Goal: Information Seeking & Learning: Understand process/instructions

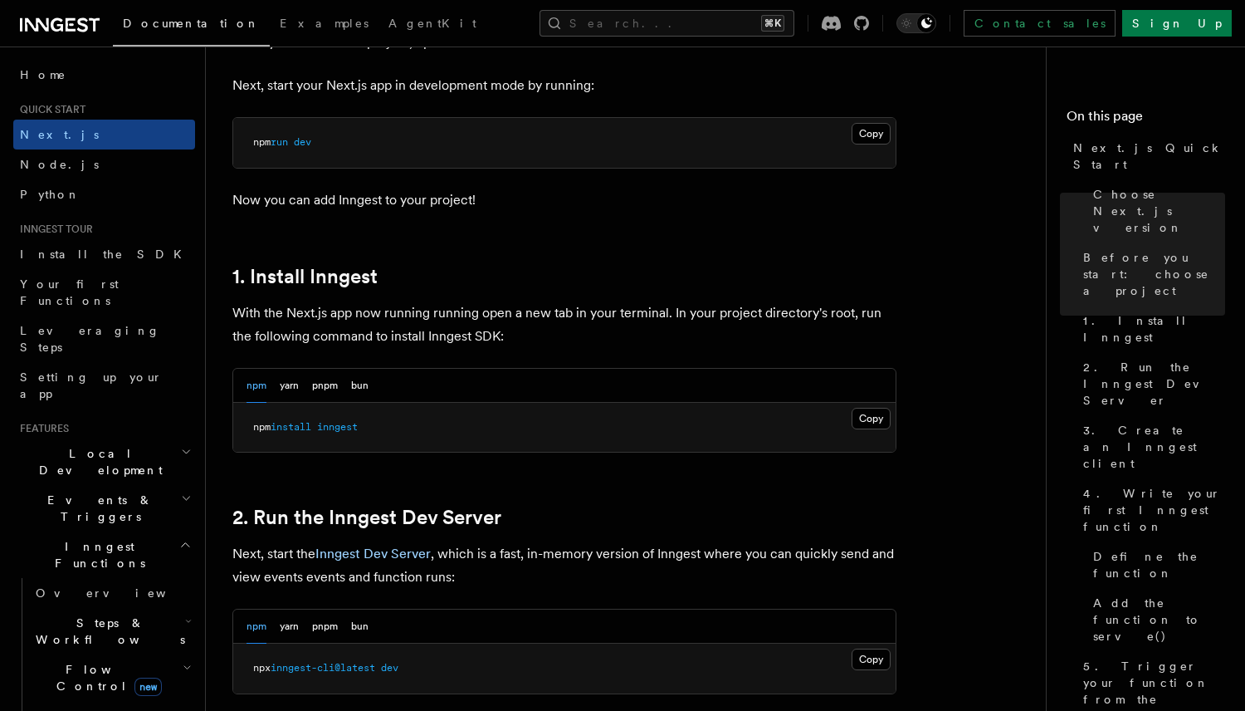
scroll to position [757, 0]
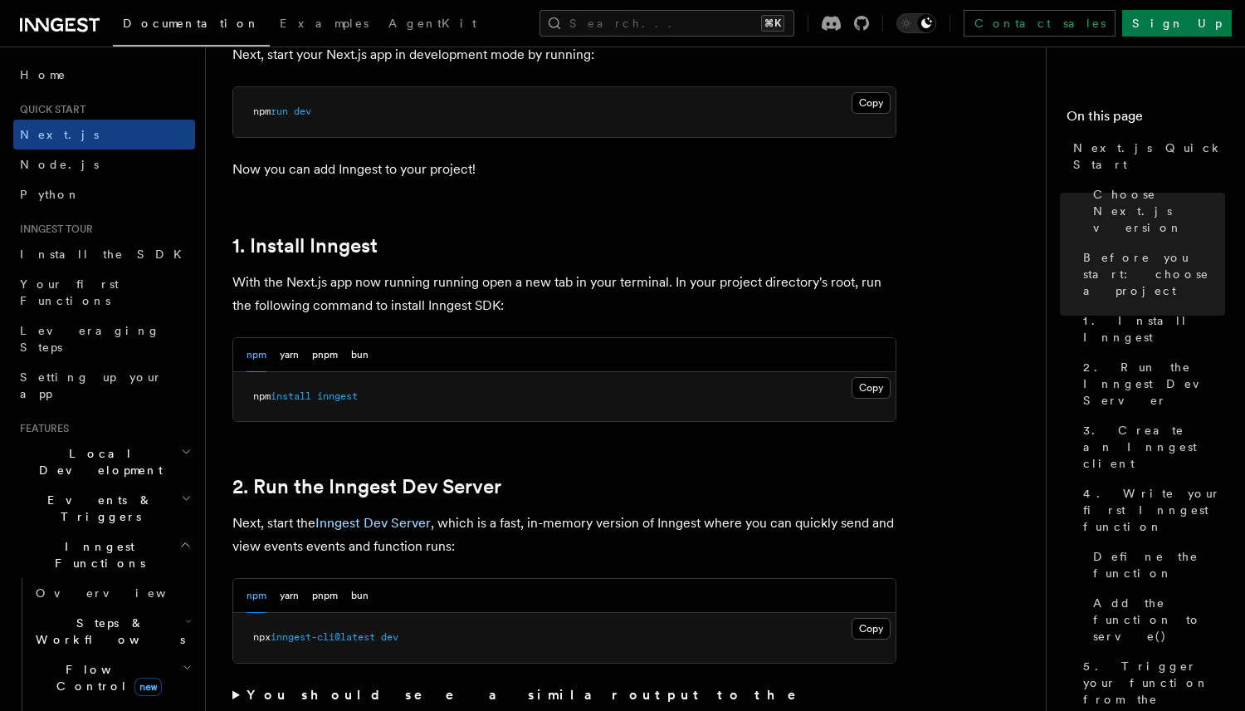
click at [349, 398] on span "inngest" at bounding box center [337, 396] width 41 height 12
copy article "npm install inngest"
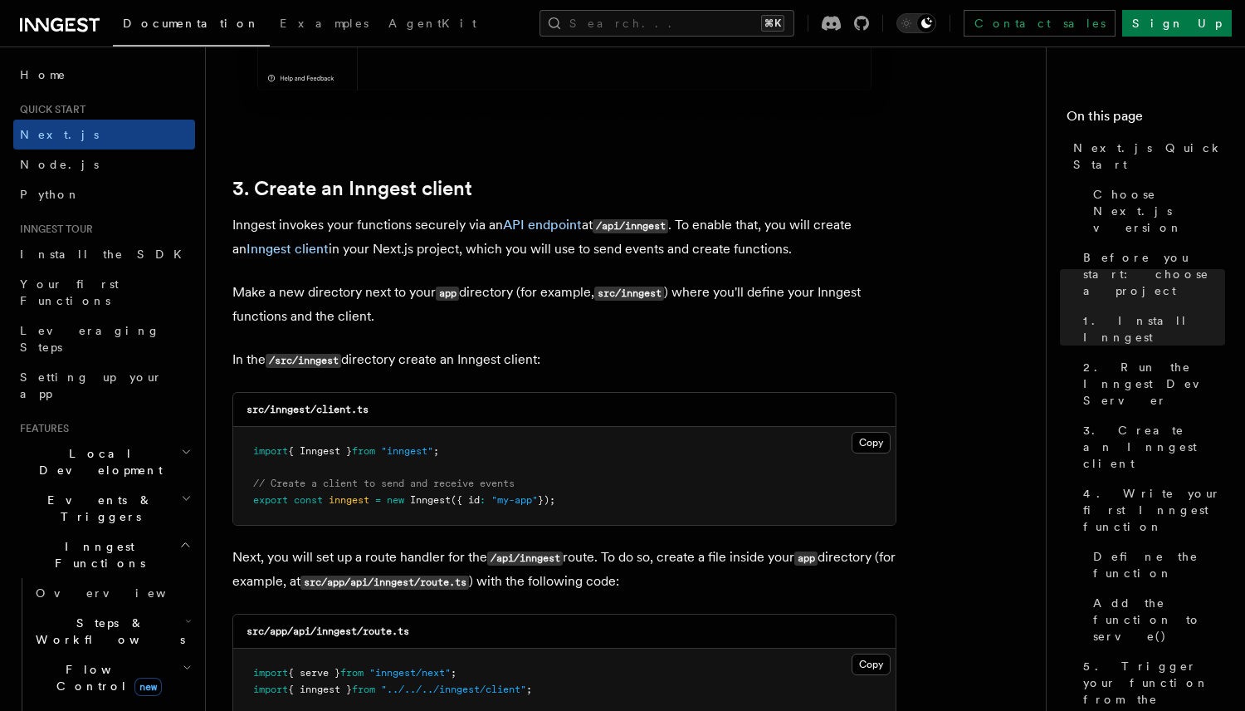
scroll to position [1851, 0]
drag, startPoint x: 240, startPoint y: 445, endPoint x: 589, endPoint y: 501, distance: 353.1
click at [589, 501] on pre "import { Inngest } from "inngest" ; // Create a client to send and receive even…" at bounding box center [564, 475] width 662 height 98
copy code "import { Inngest } from "inngest" ; // Create a client to send and receive even…"
click at [868, 452] on button "Copy Copied" at bounding box center [871, 442] width 39 height 22
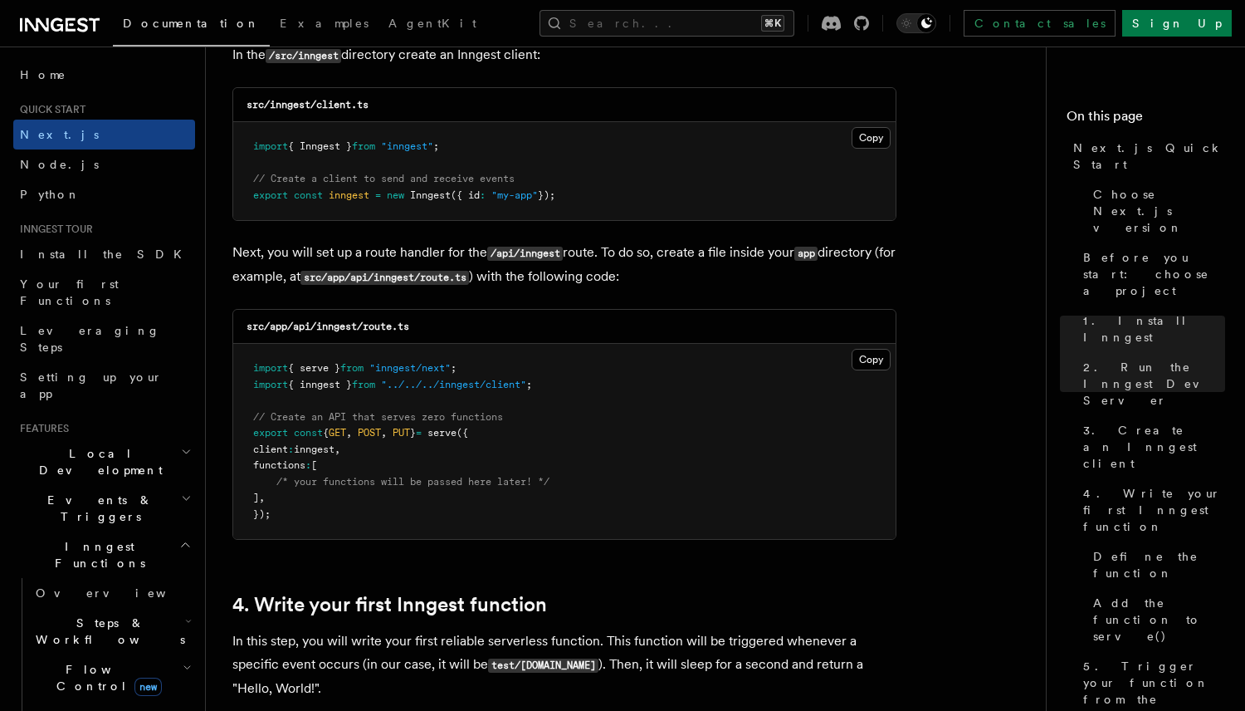
scroll to position [2156, 0]
click at [862, 354] on button "Copy Copied" at bounding box center [871, 359] width 39 height 22
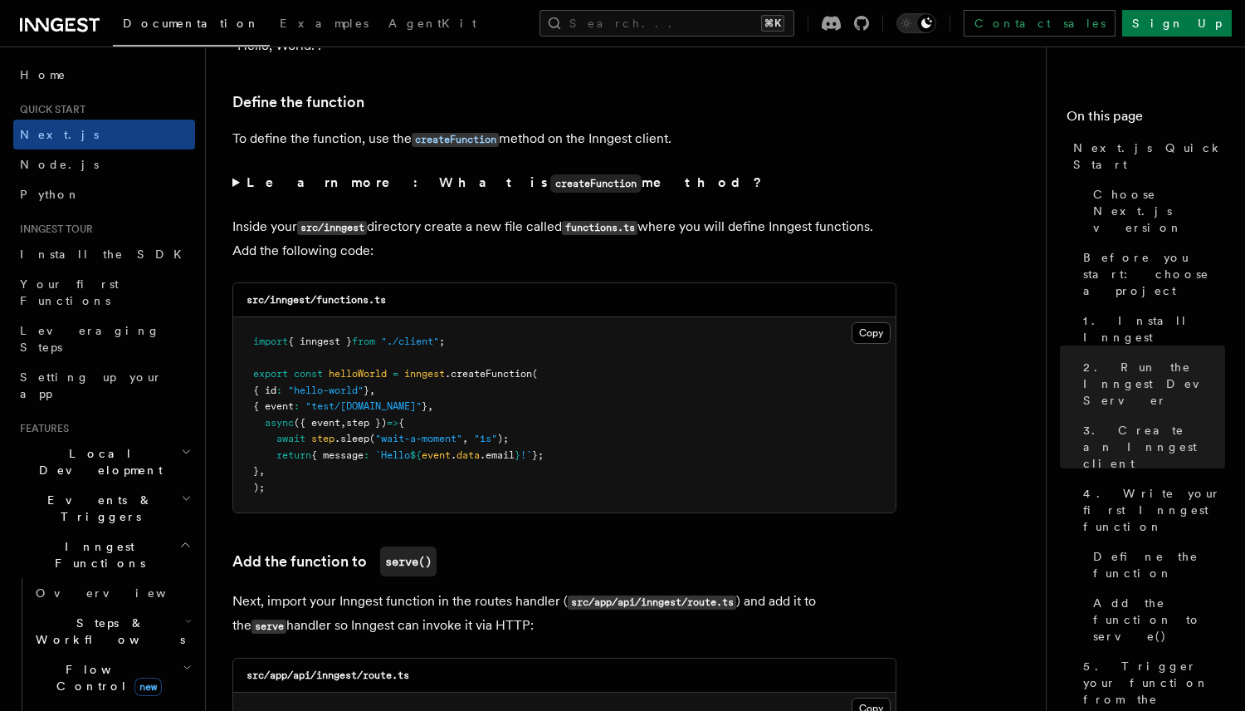
scroll to position [2800, 0]
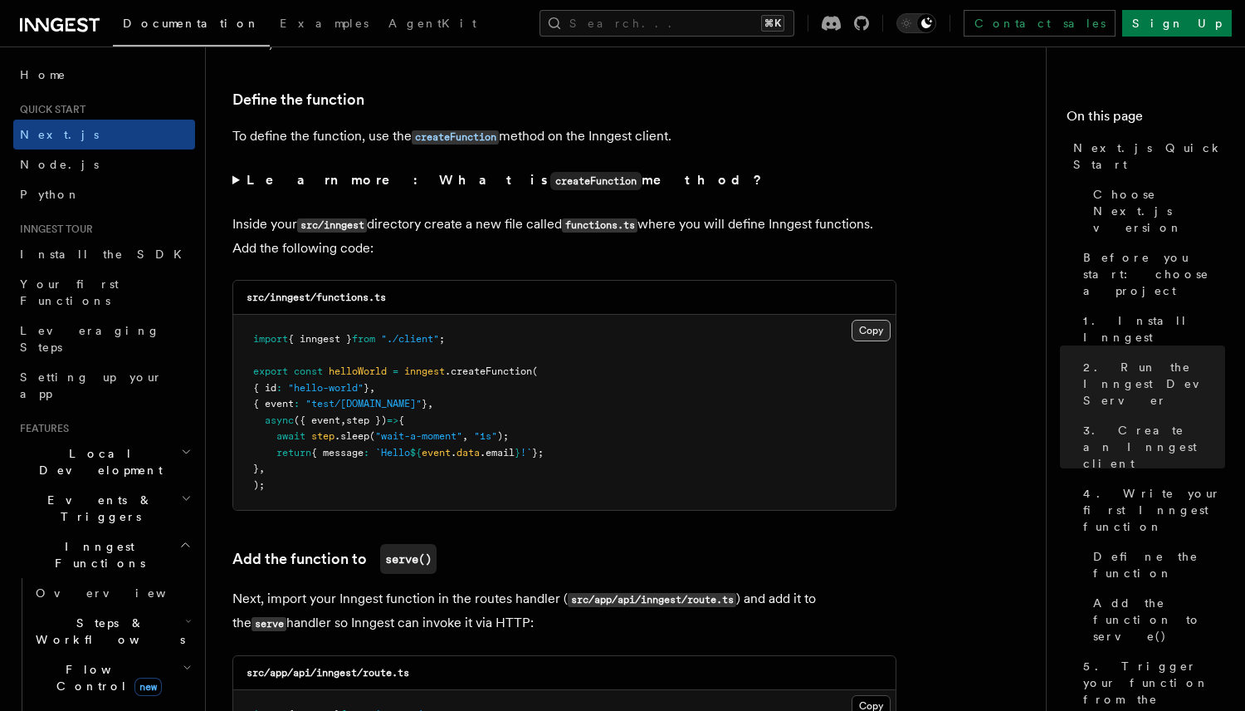
click at [864, 338] on button "Copy Copied" at bounding box center [871, 331] width 39 height 22
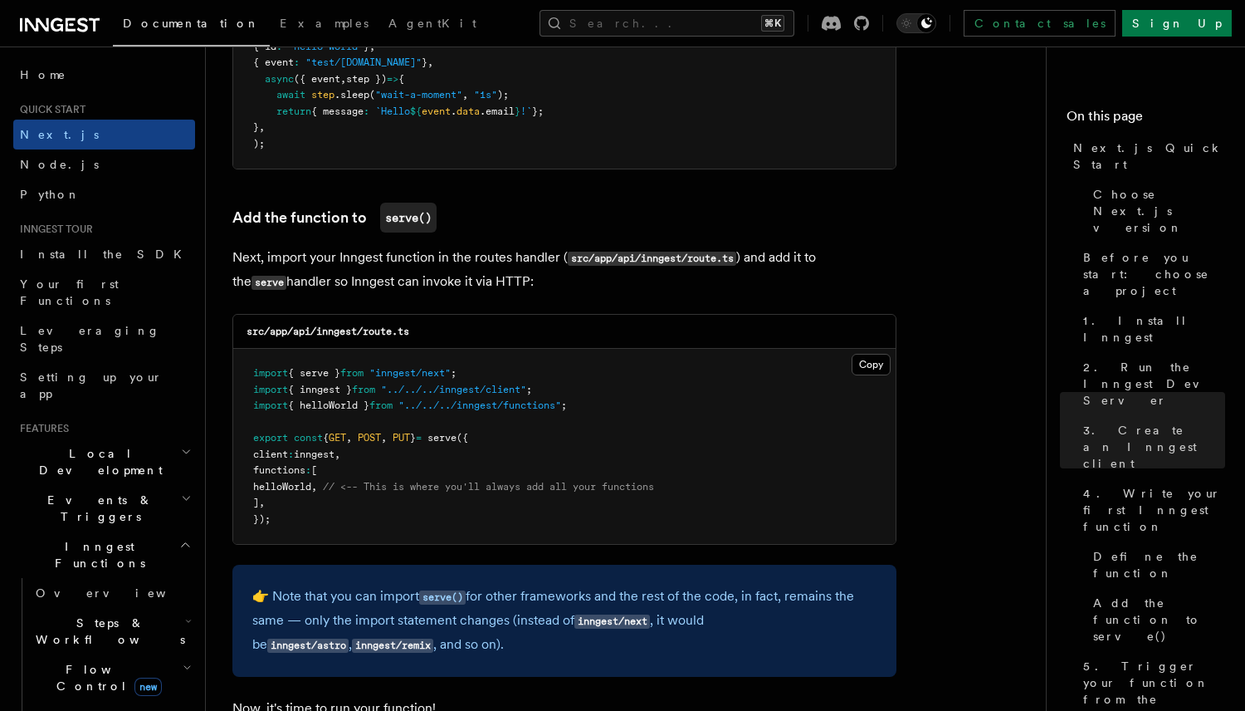
scroll to position [3144, 0]
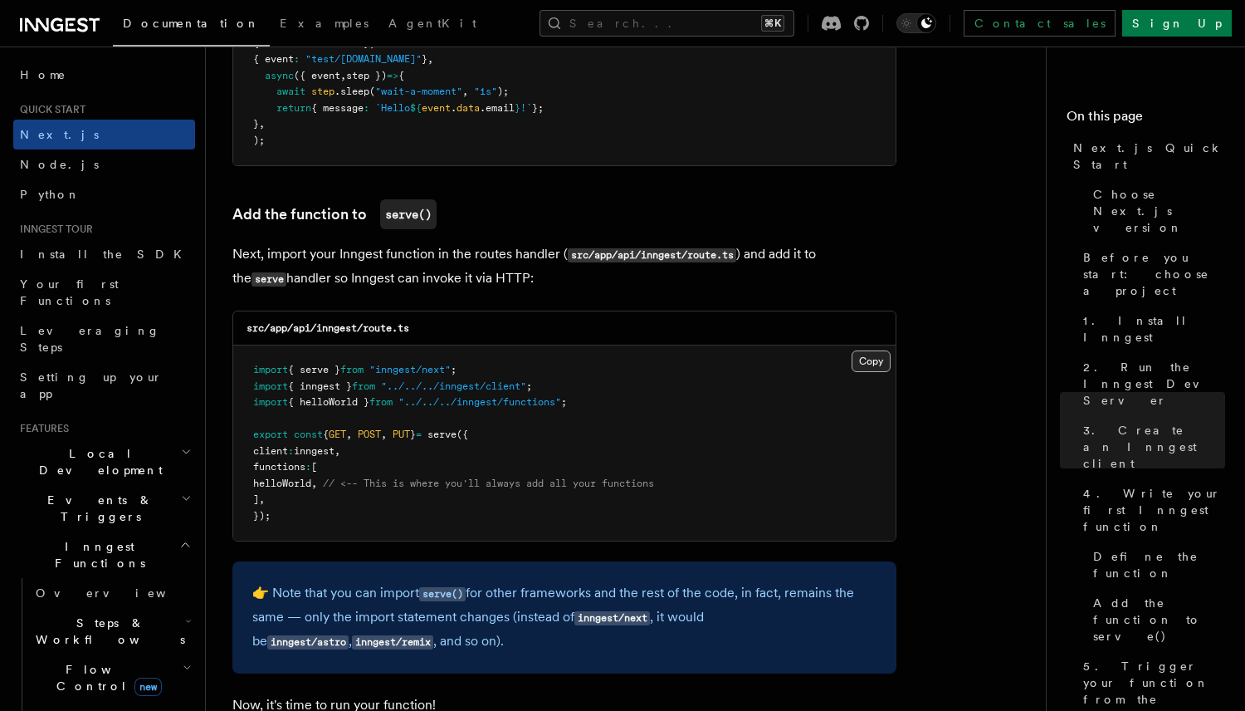
click at [873, 367] on button "Copy Copied" at bounding box center [871, 361] width 39 height 22
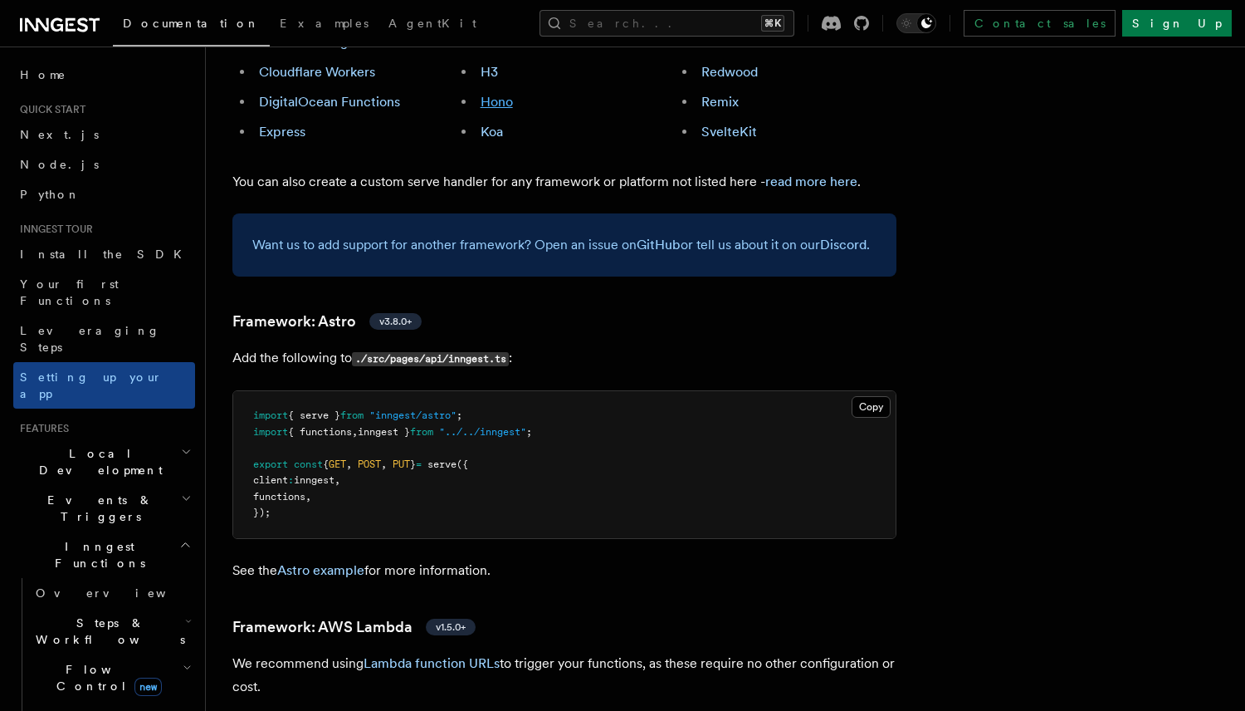
scroll to position [1168, 0]
